Goal: Information Seeking & Learning: Understand process/instructions

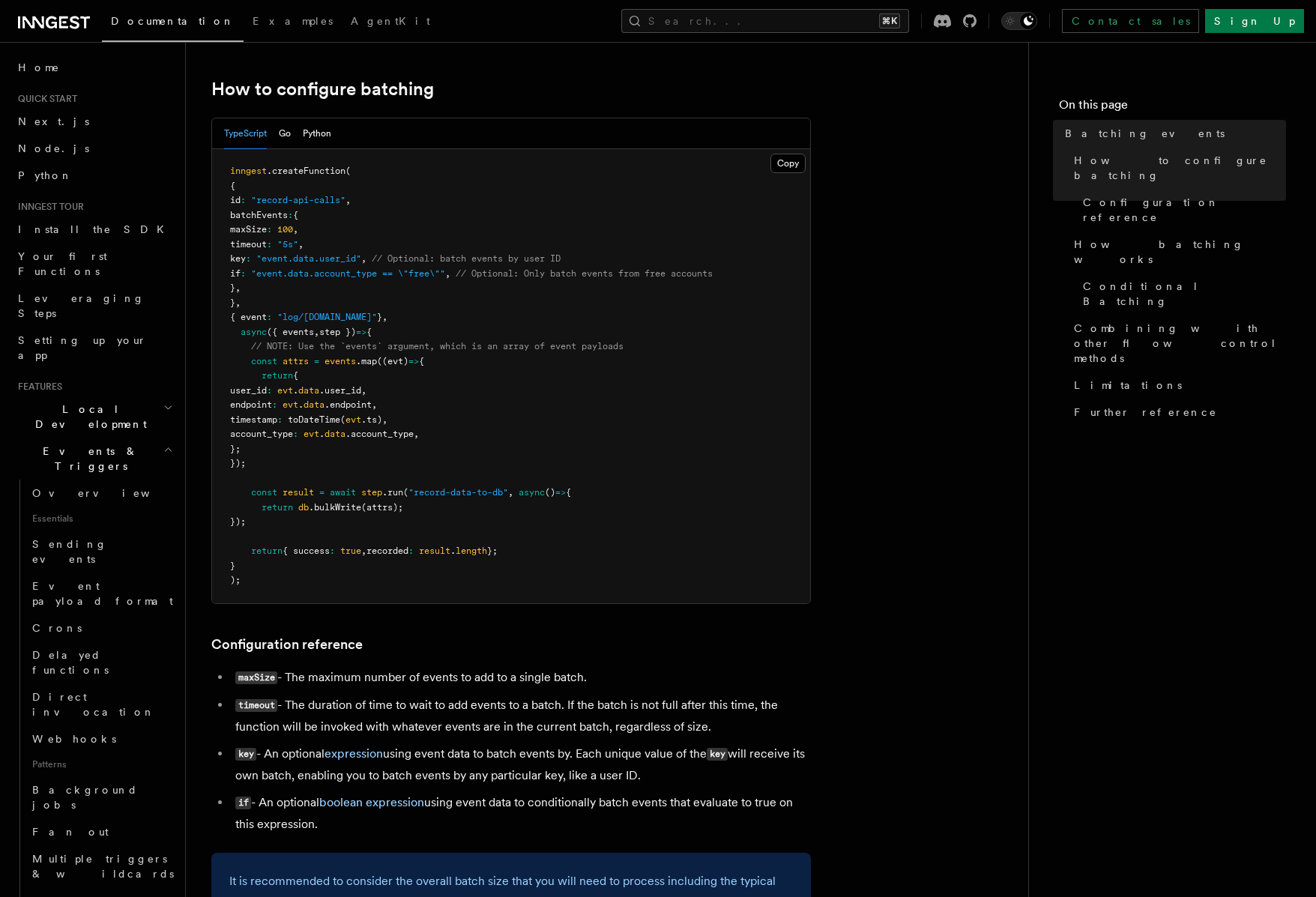
scroll to position [589, 0]
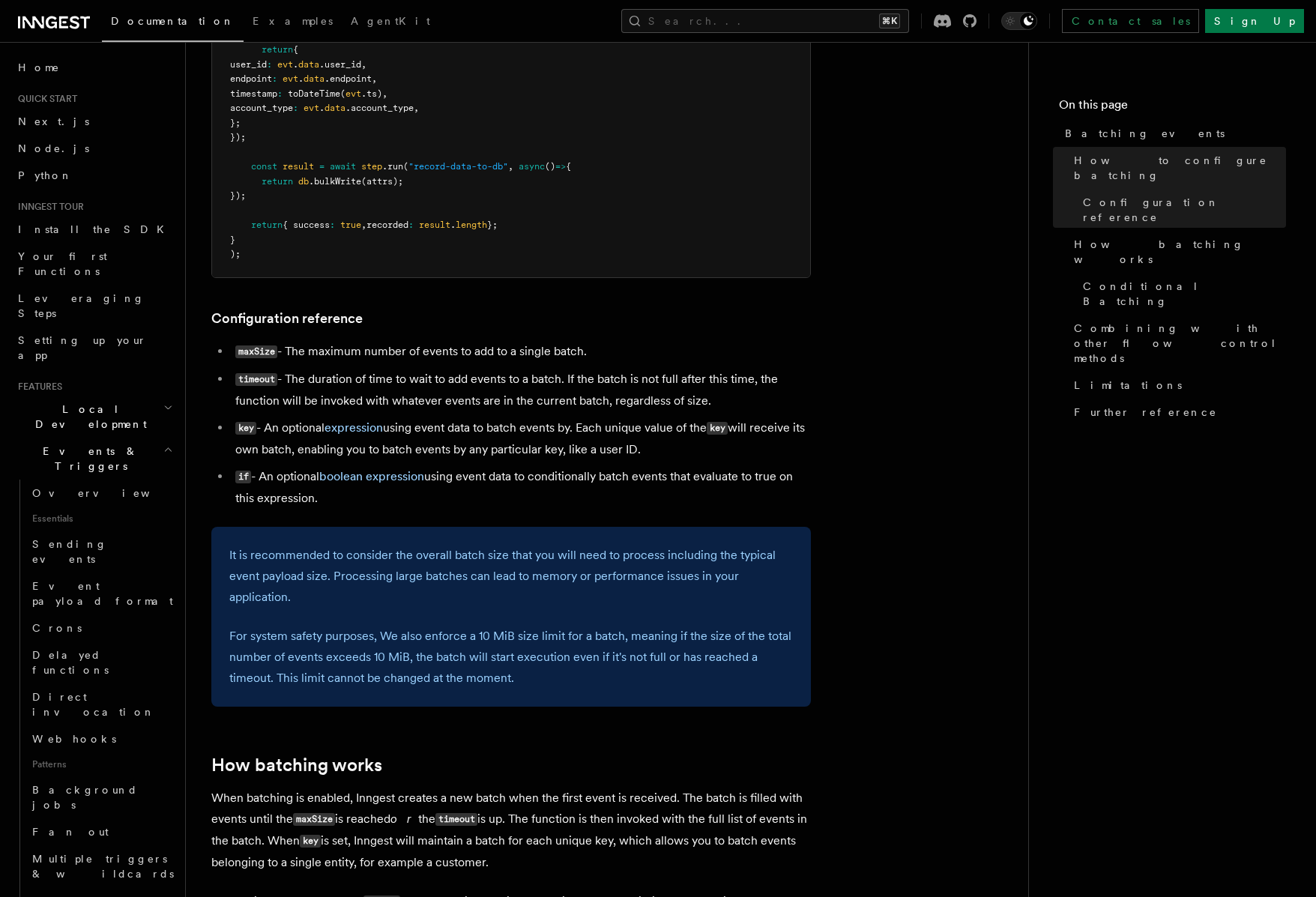
click at [363, 397] on li "timeout - The duration of time to wait to add events to a batch. If the batch i…" at bounding box center [521, 390] width 580 height 42
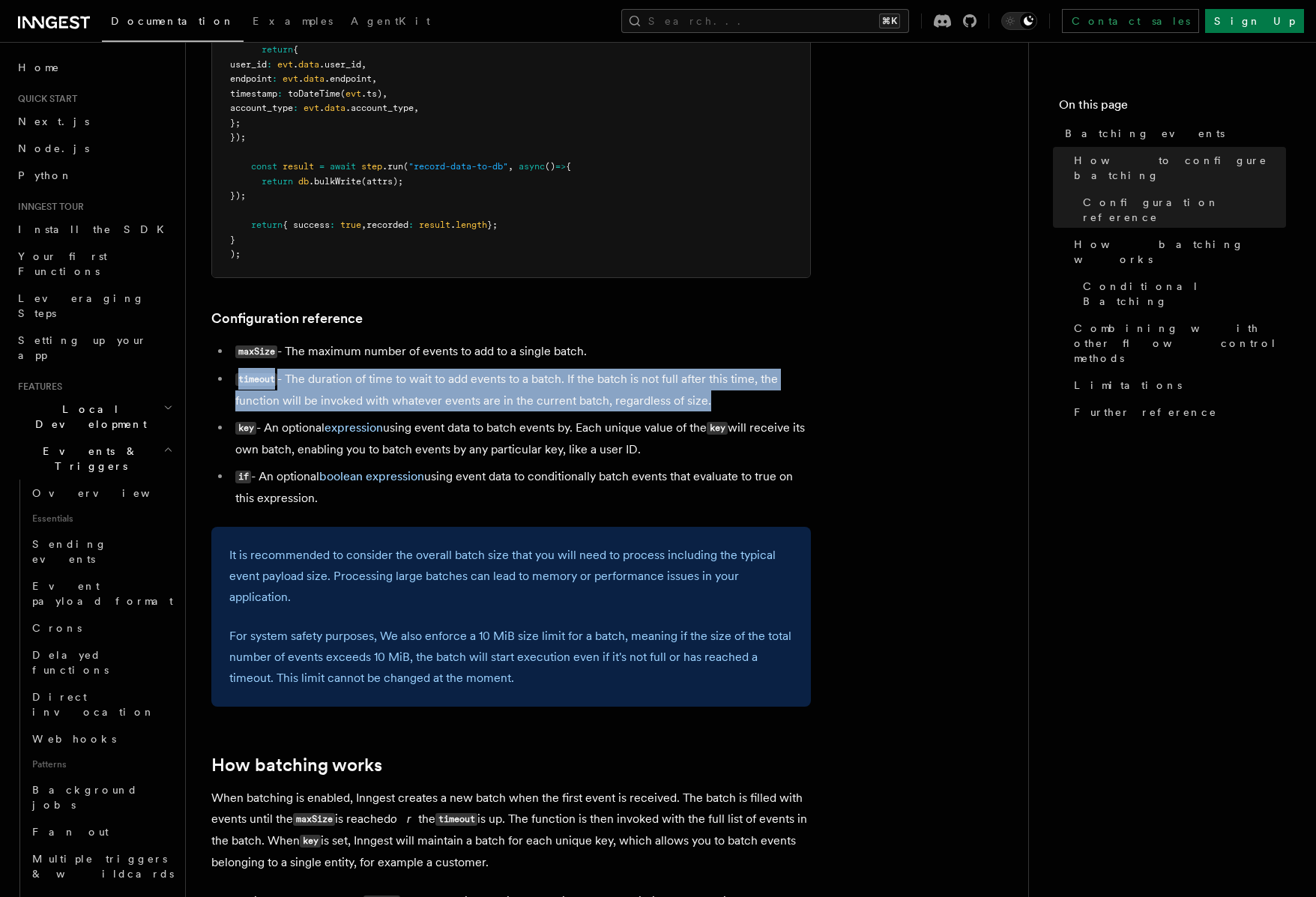
click at [380, 399] on li "timeout - The duration of time to wait to add events to a batch. If the batch i…" at bounding box center [521, 390] width 580 height 42
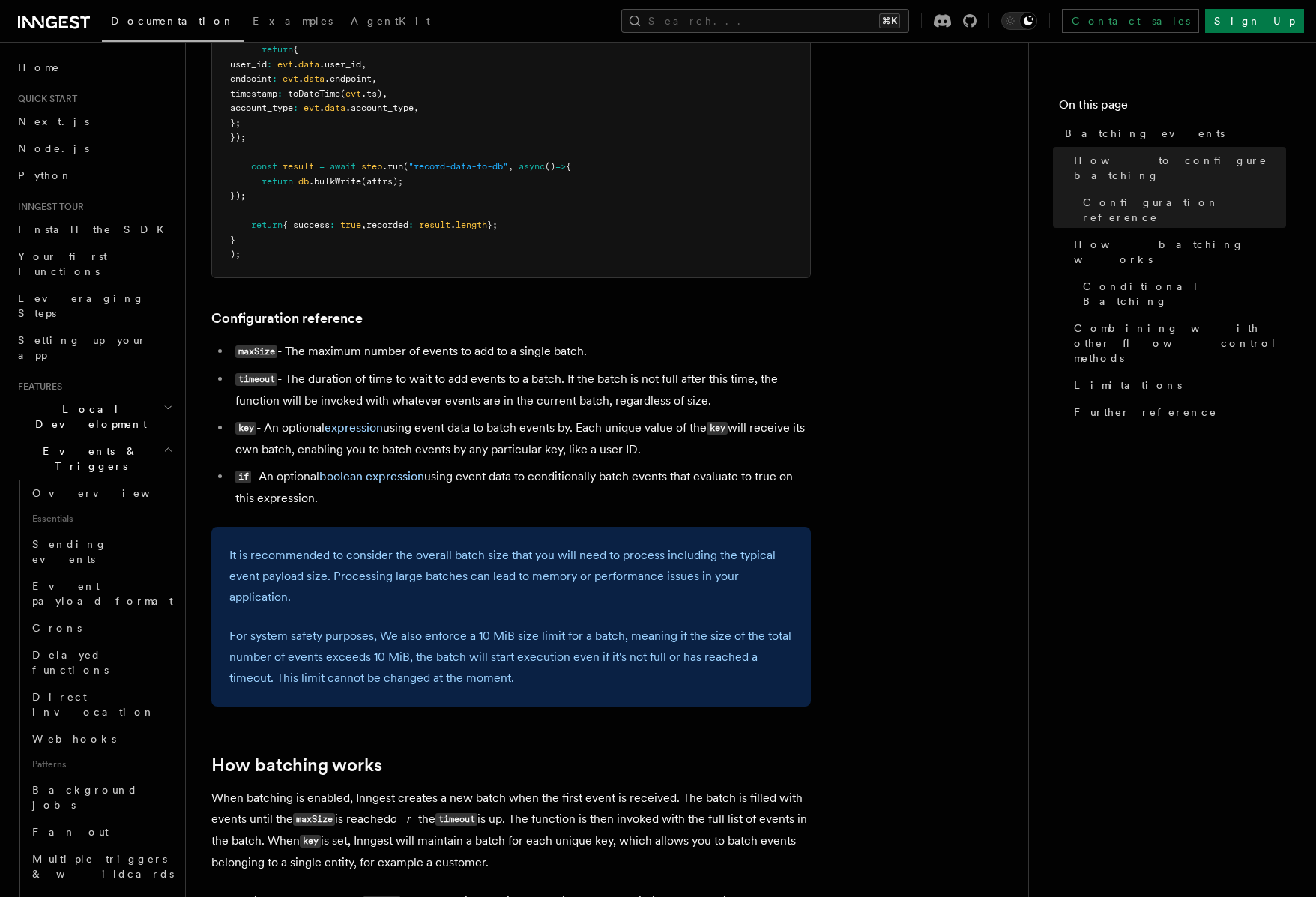
click at [244, 382] on code "timeout" at bounding box center [256, 379] width 42 height 12
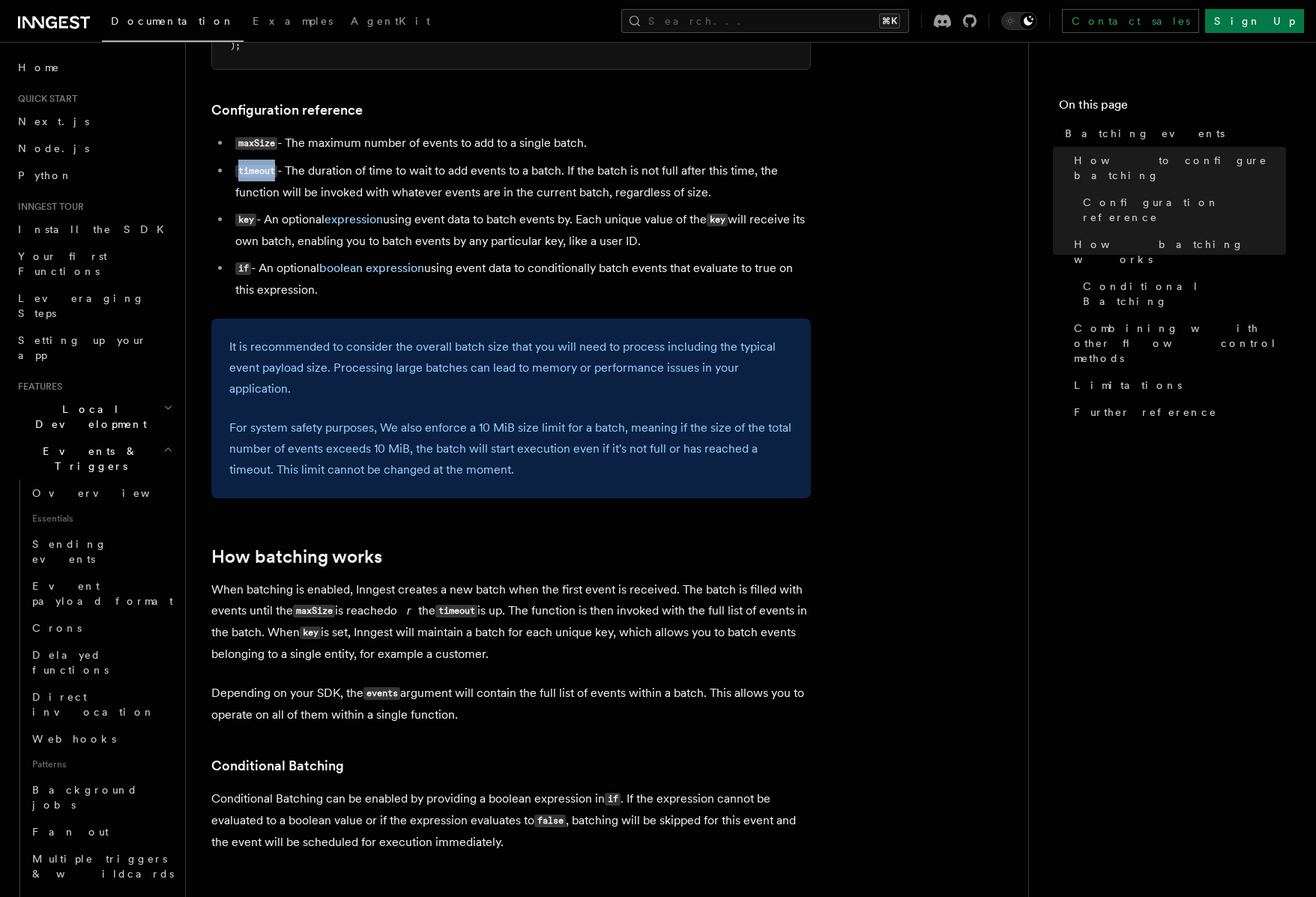
scroll to position [967, 0]
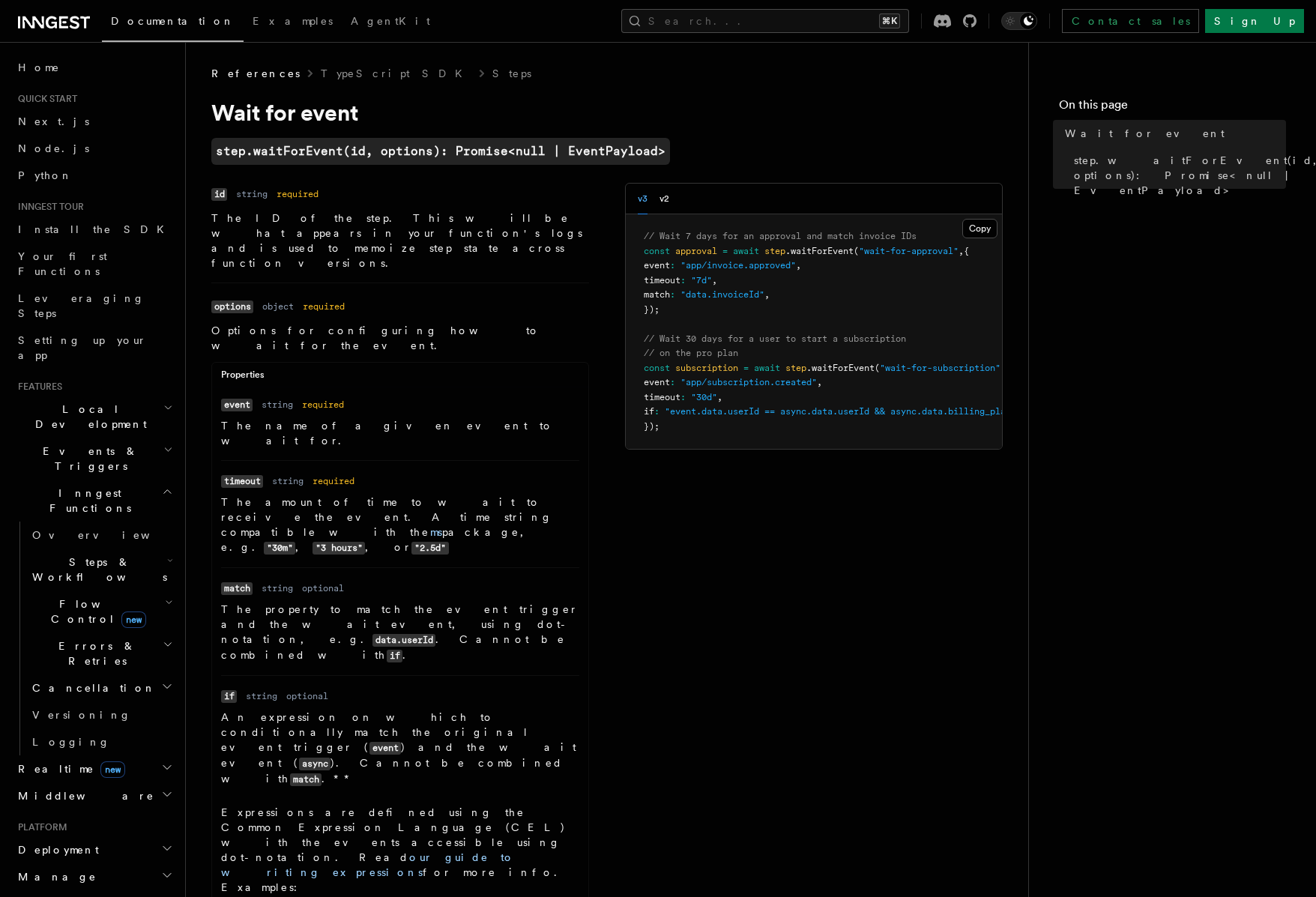
click at [257, 494] on p "The amount of time to wait to receive the event. A time string compatible with …" at bounding box center [400, 524] width 358 height 61
click at [430, 526] on link "ms" at bounding box center [436, 532] width 12 height 12
